Goal: Navigation & Orientation: Find specific page/section

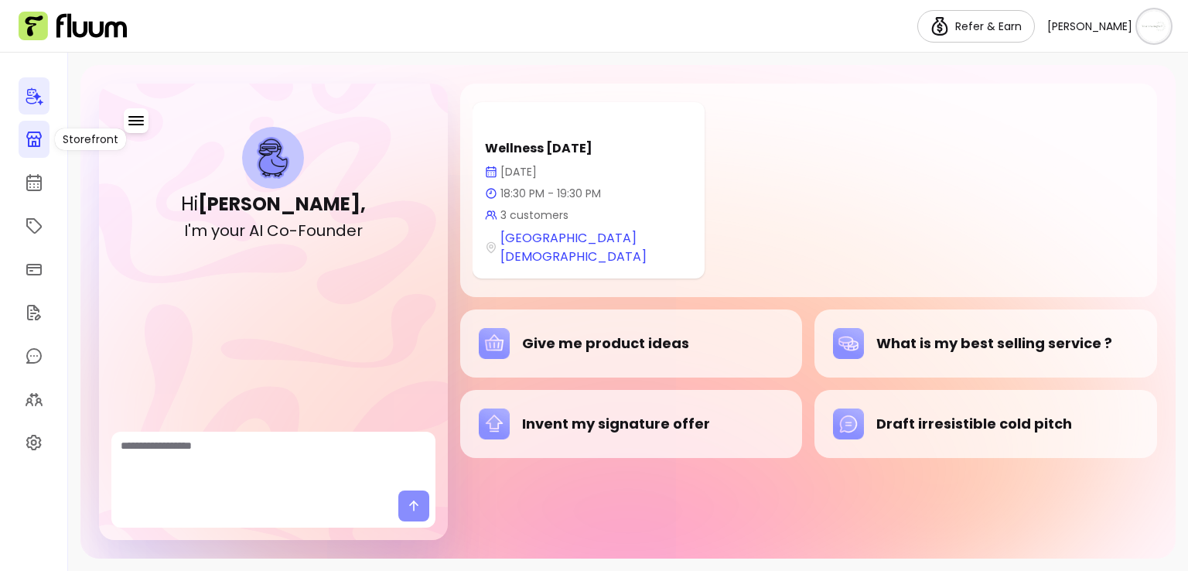
click at [29, 143] on icon at bounding box center [33, 138] width 15 height 15
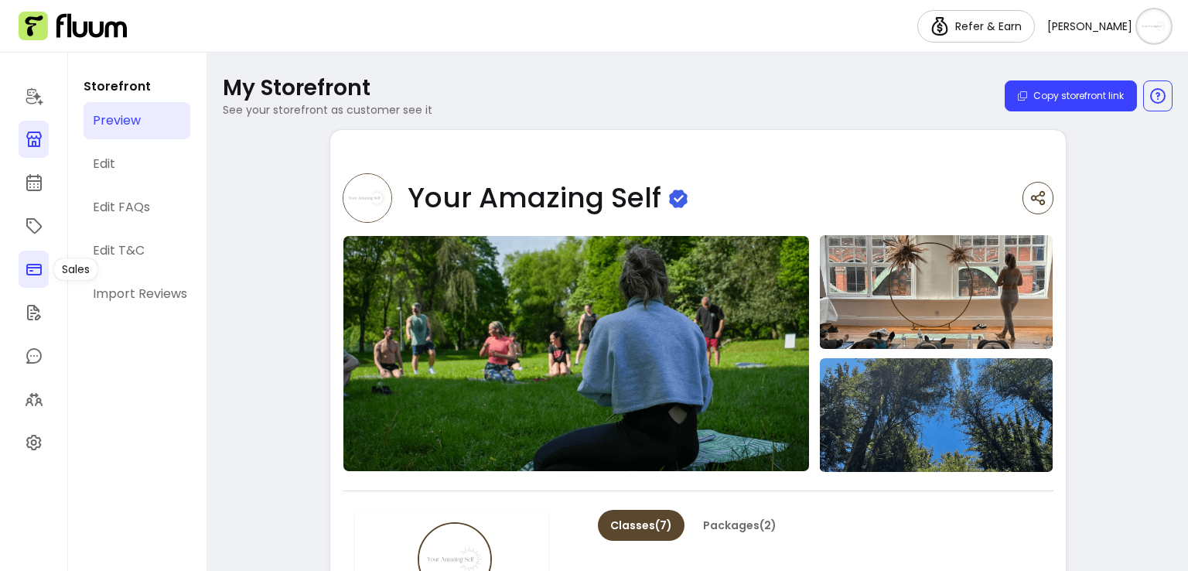
click at [36, 265] on icon at bounding box center [34, 269] width 19 height 19
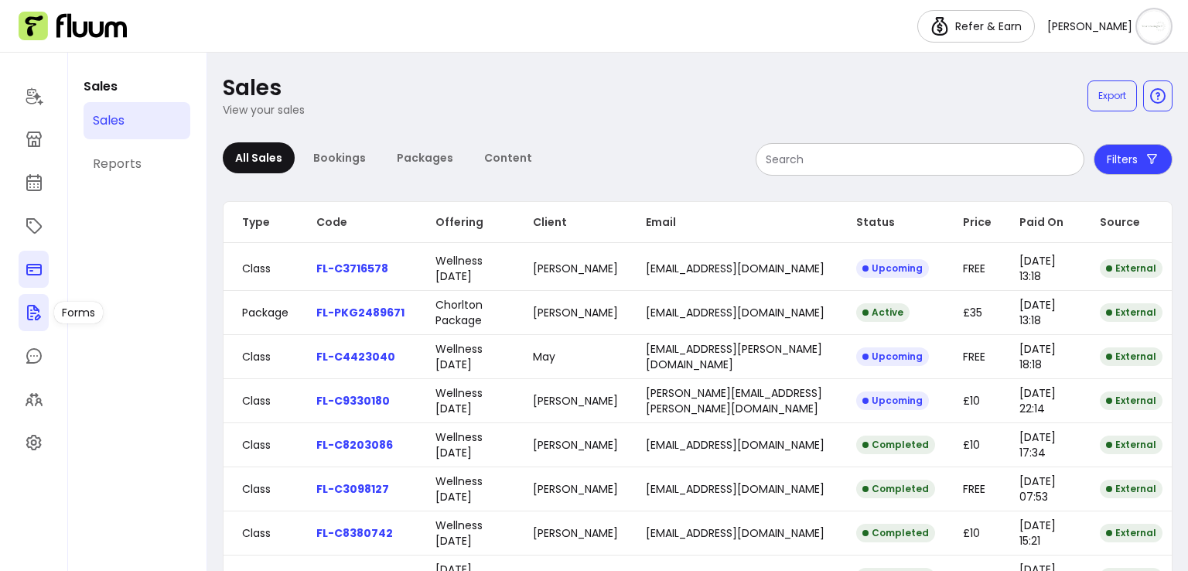
click at [35, 314] on icon at bounding box center [34, 312] width 19 height 19
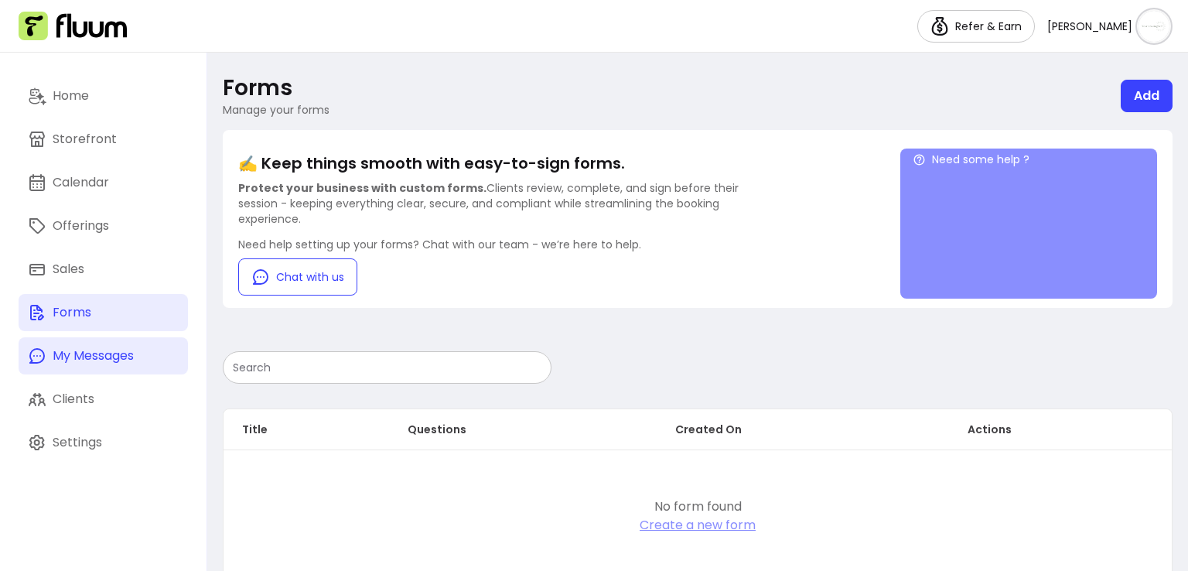
click at [60, 349] on div "My Messages" at bounding box center [93, 355] width 81 height 19
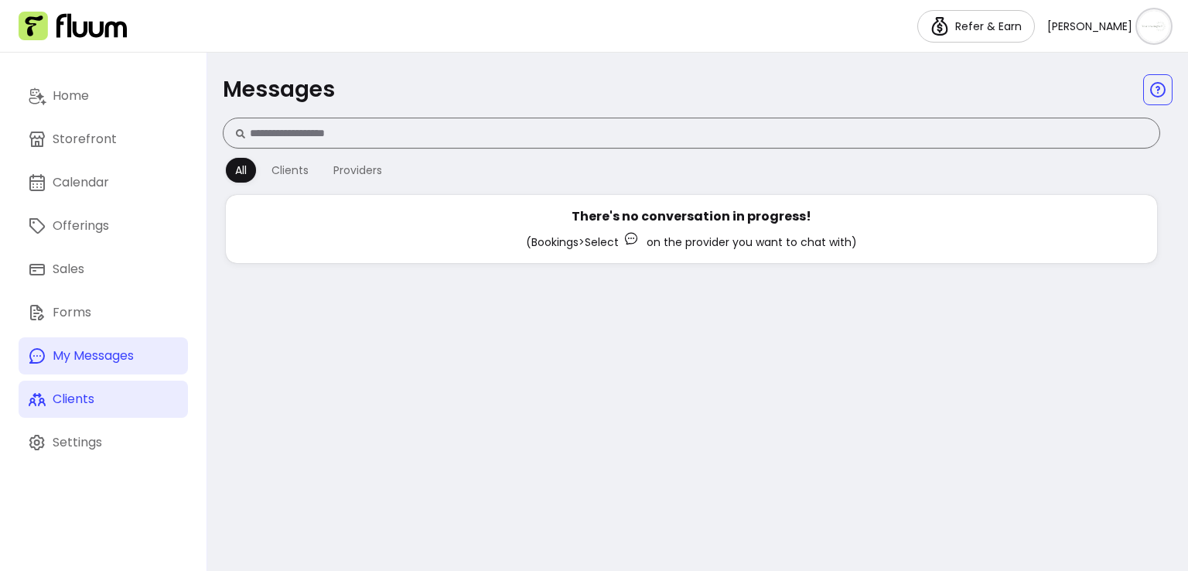
click at [60, 401] on div "Clients" at bounding box center [74, 399] width 42 height 19
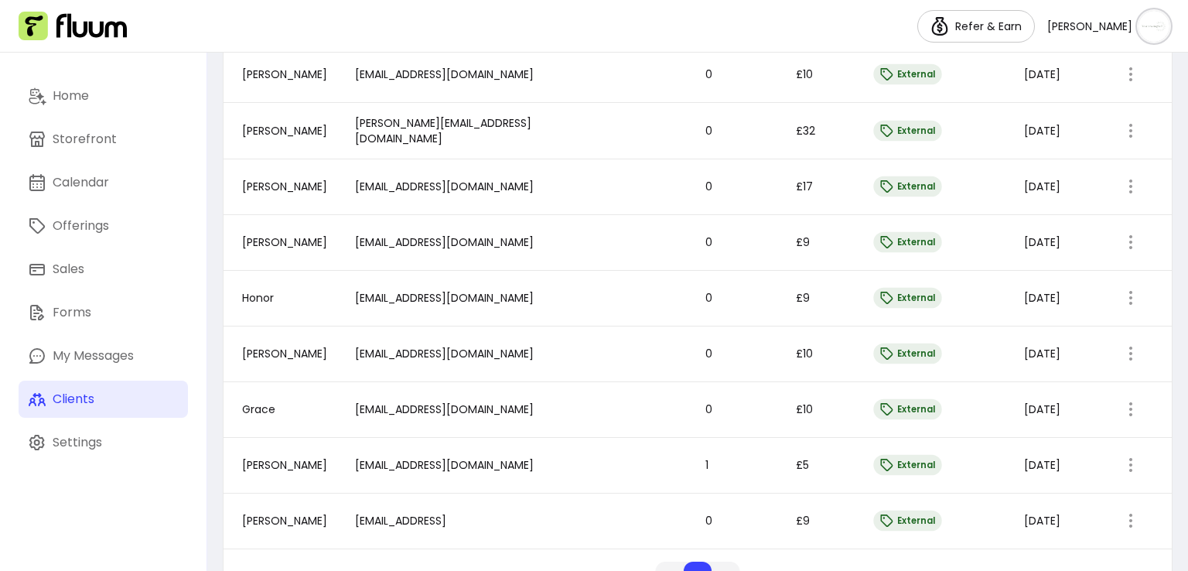
scroll to position [979, 0]
